Goal: Find contact information: Find contact information

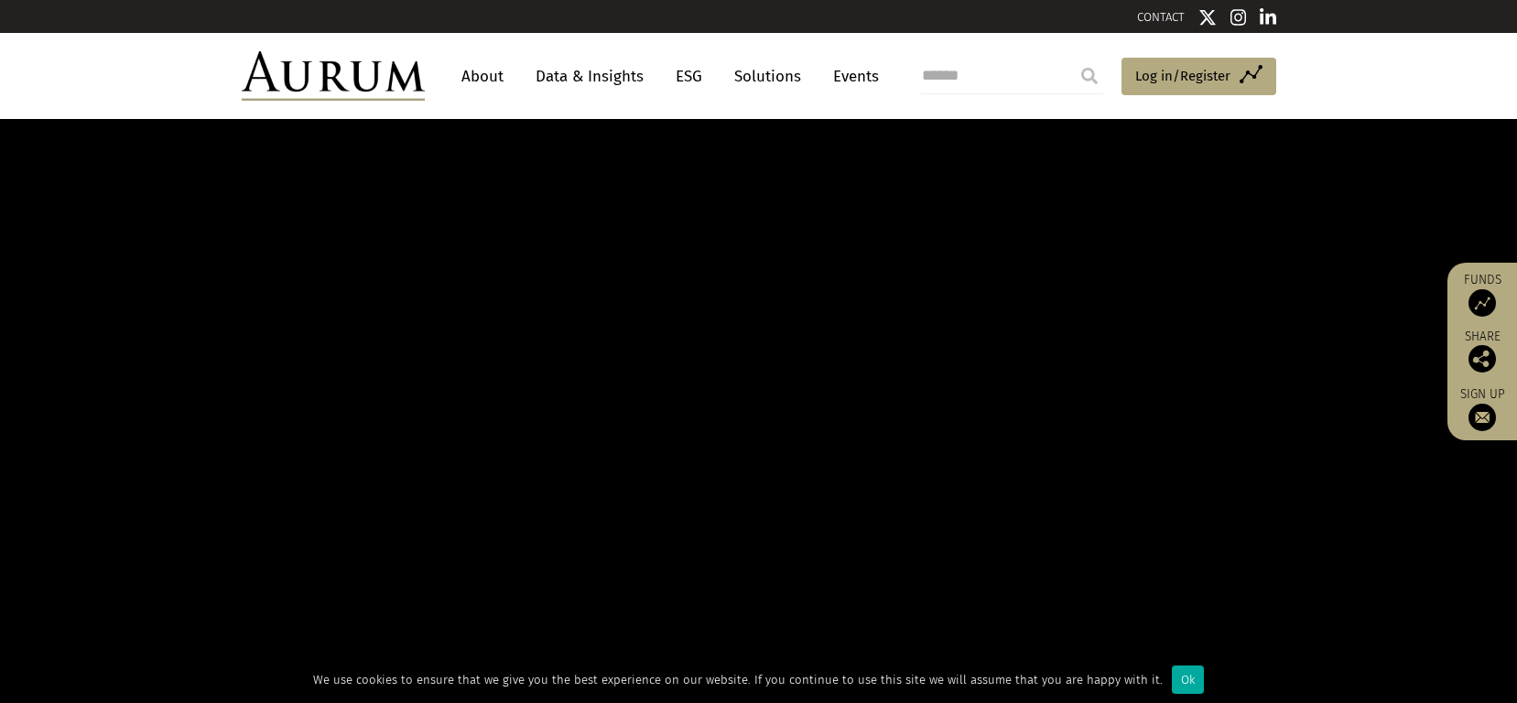
click at [494, 76] on link "About" at bounding box center [482, 77] width 60 height 34
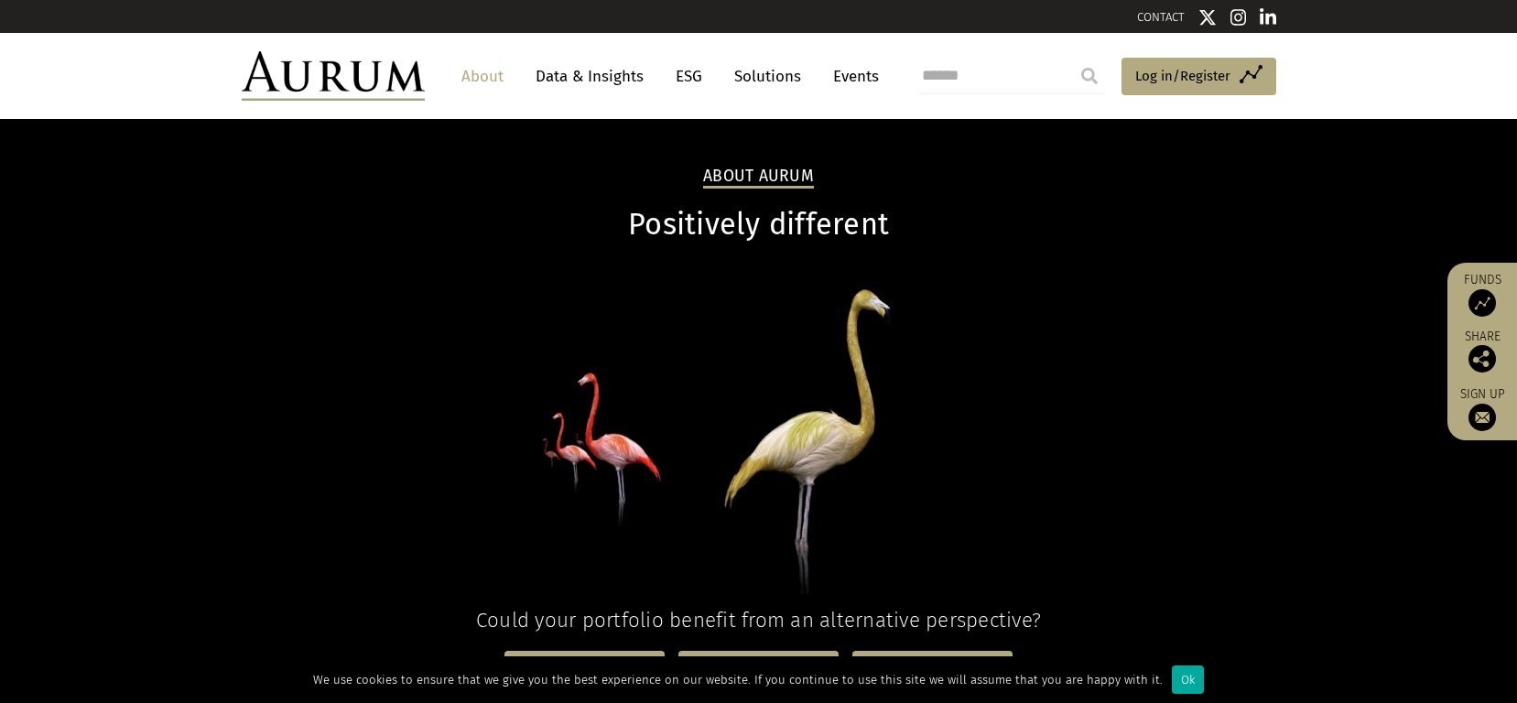
click at [1151, 12] on link "CONTACT" at bounding box center [1161, 17] width 48 height 14
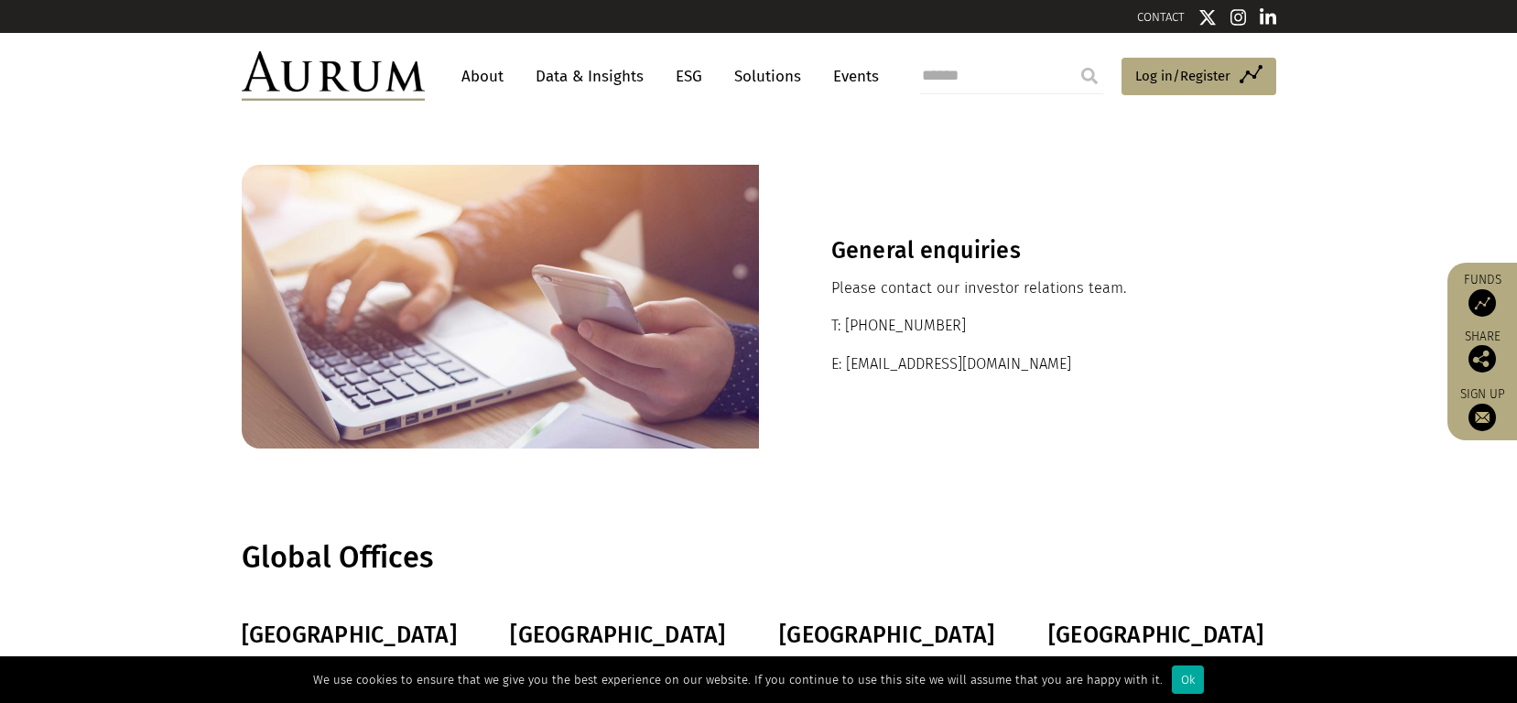
click at [476, 76] on link "About" at bounding box center [482, 77] width 60 height 34
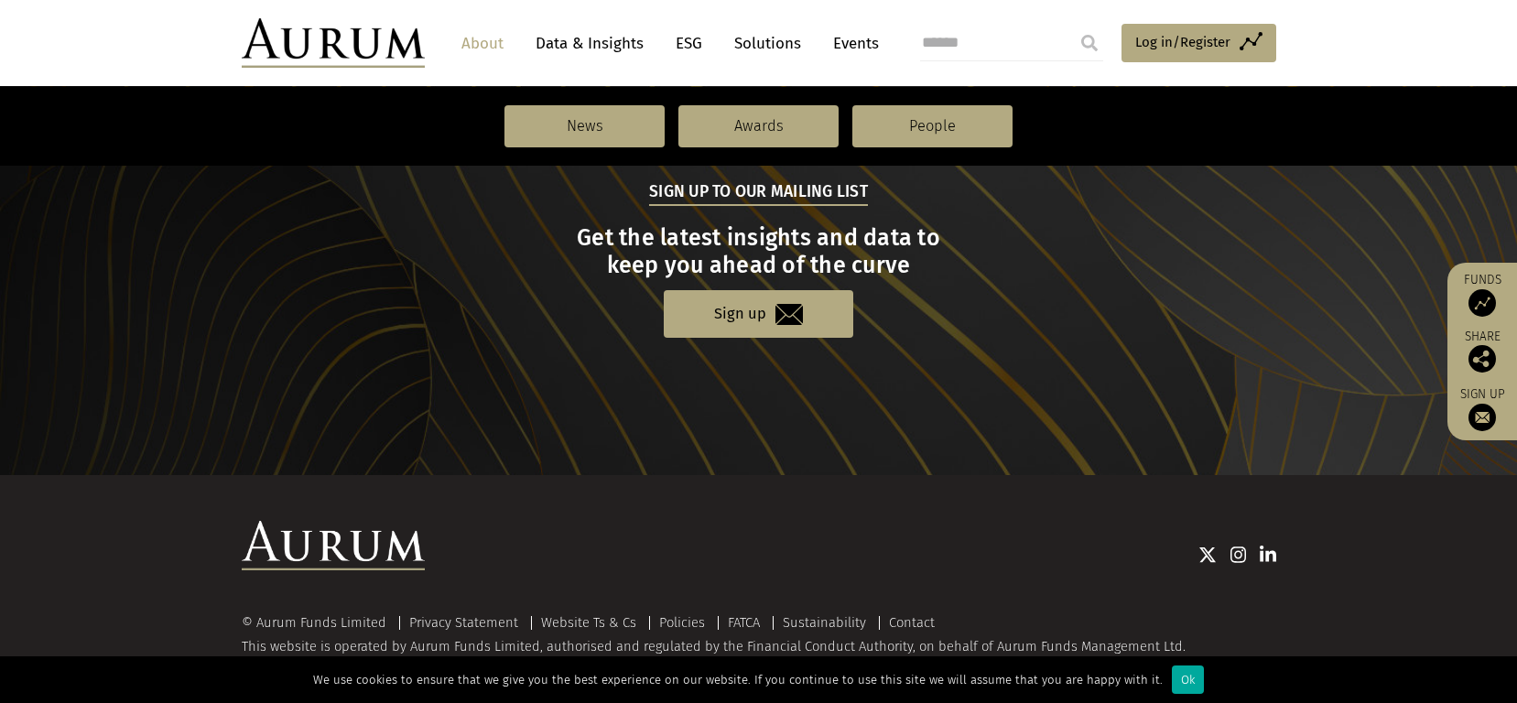
scroll to position [1374, 0]
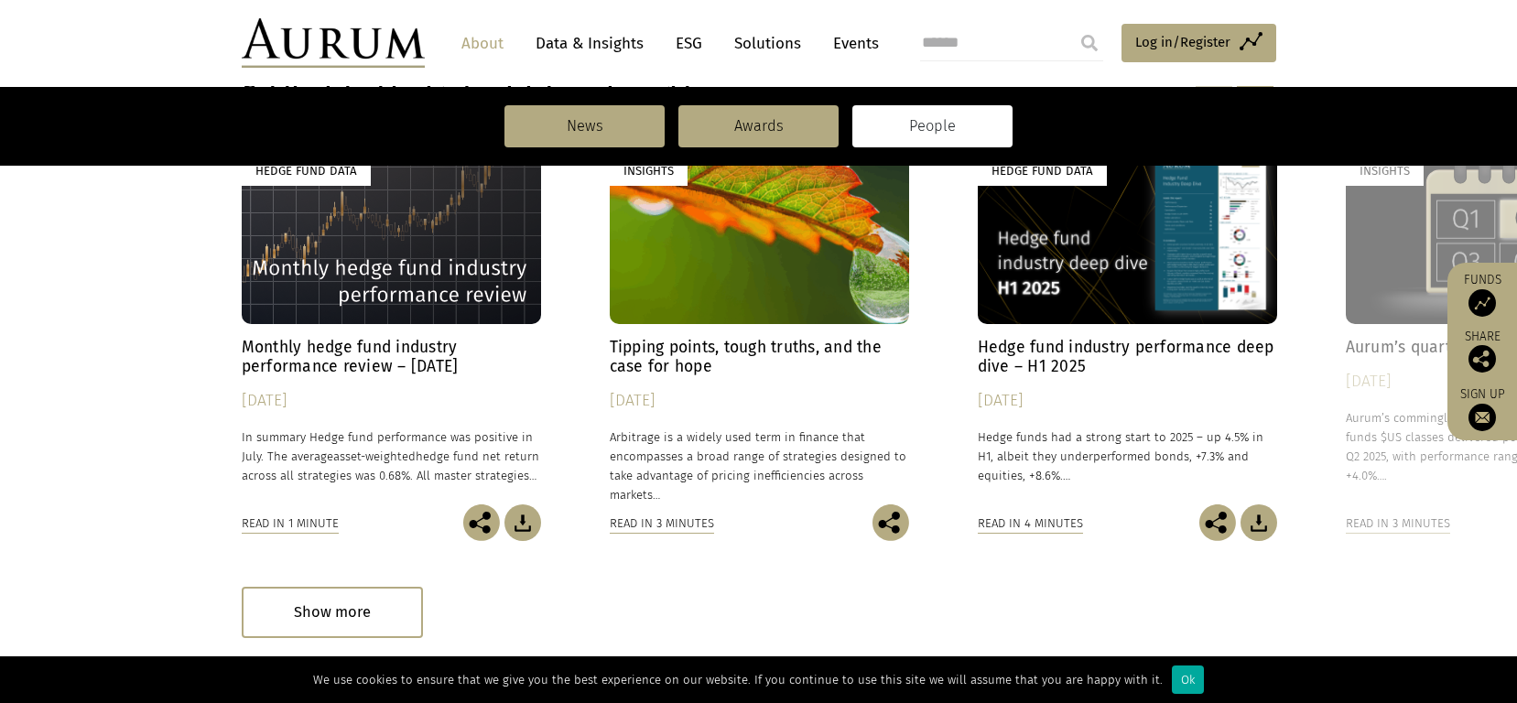
click at [927, 128] on link "People" at bounding box center [933, 126] width 160 height 42
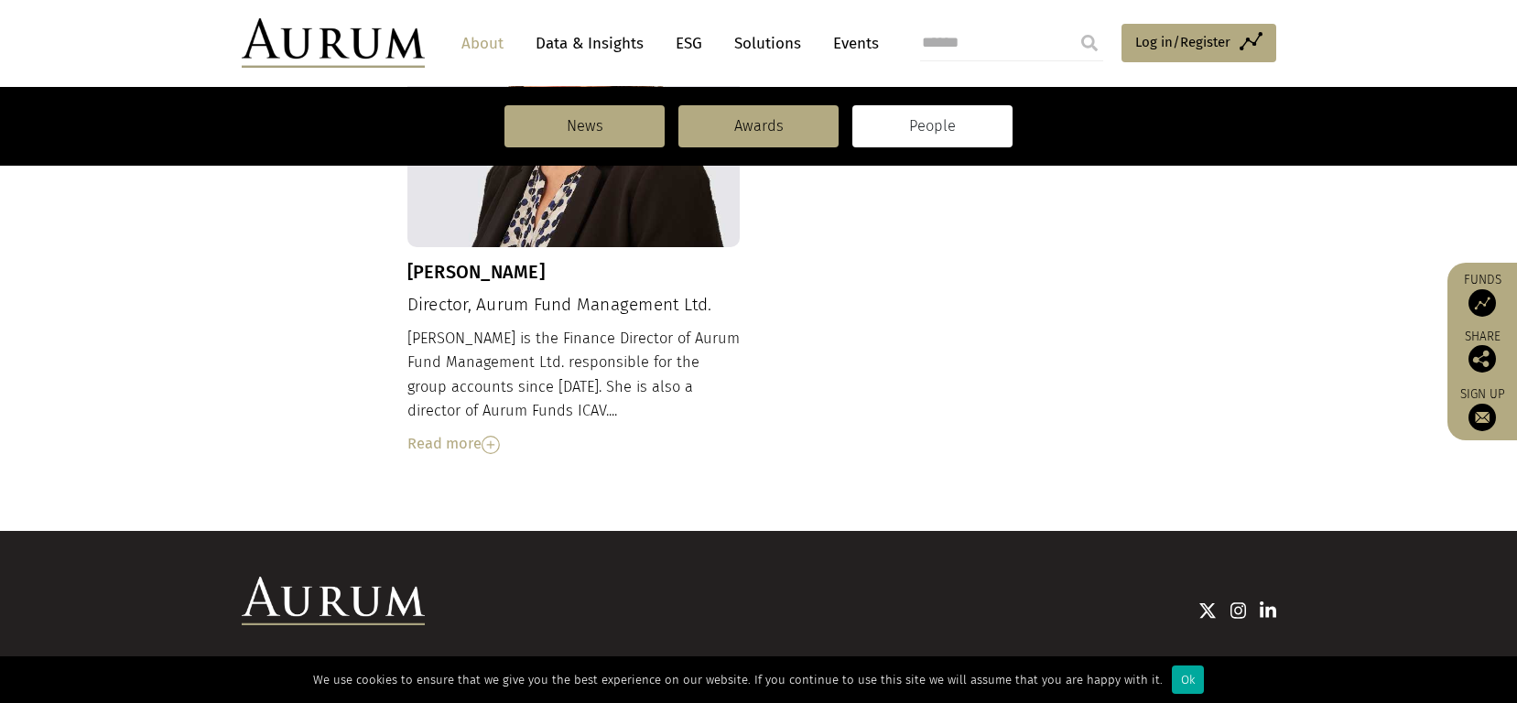
scroll to position [2119, 0]
